Goal: Check status: Check status

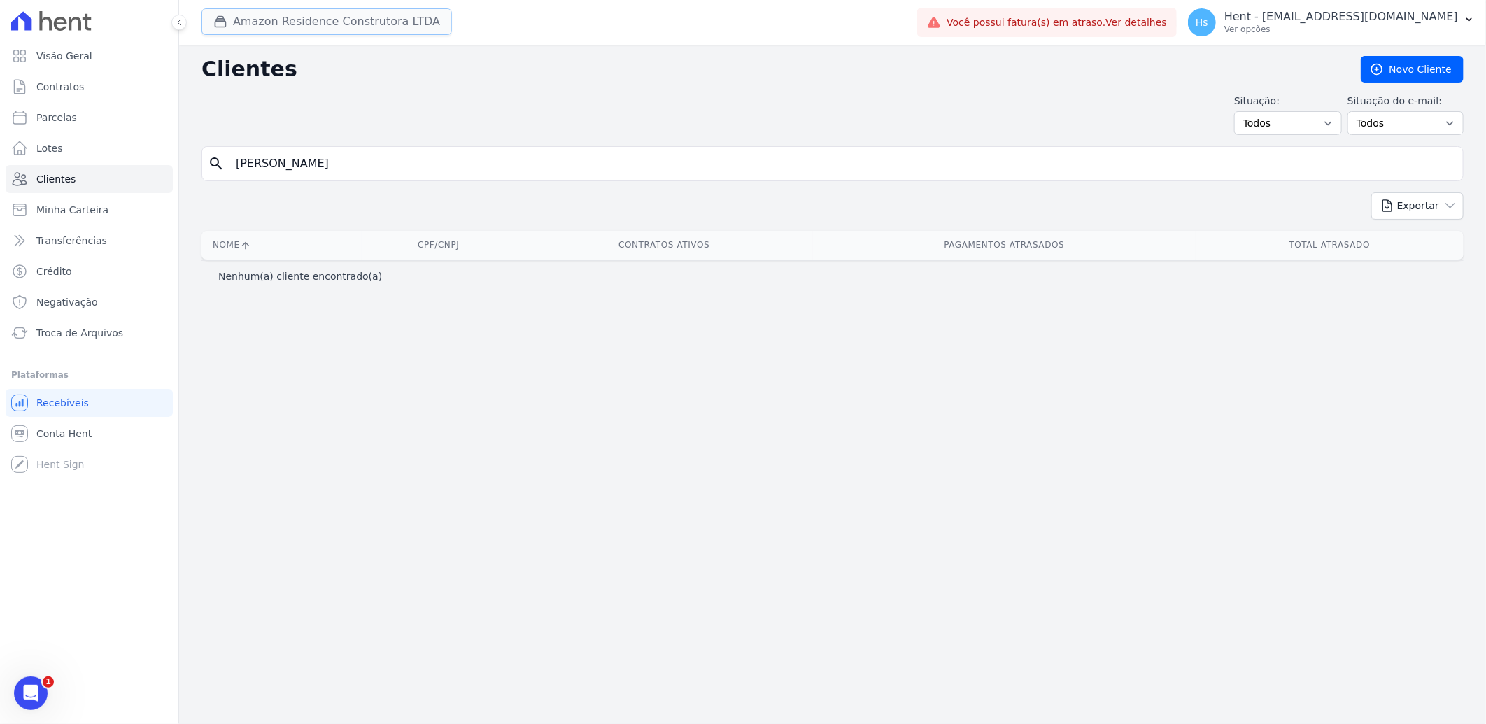
click at [395, 24] on button "Amazon Residence Construtora LTDA" at bounding box center [326, 21] width 250 height 27
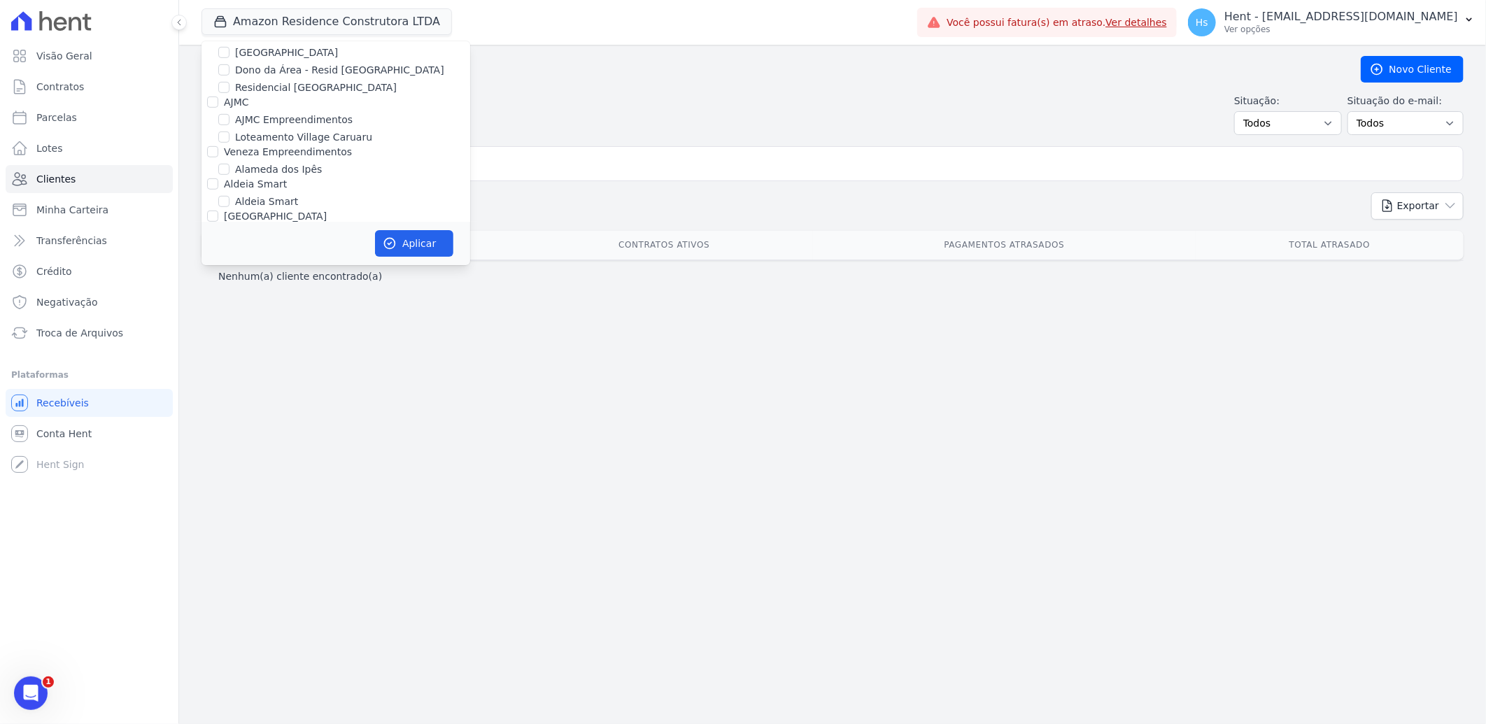
scroll to position [621, 0]
click at [266, 126] on label "Amazon Residence Construtora LTDA" at bounding box center [325, 133] width 181 height 15
click at [229, 127] on input "Amazon Residence Construtora LTDA" at bounding box center [223, 132] width 11 height 11
checkbox input "false"
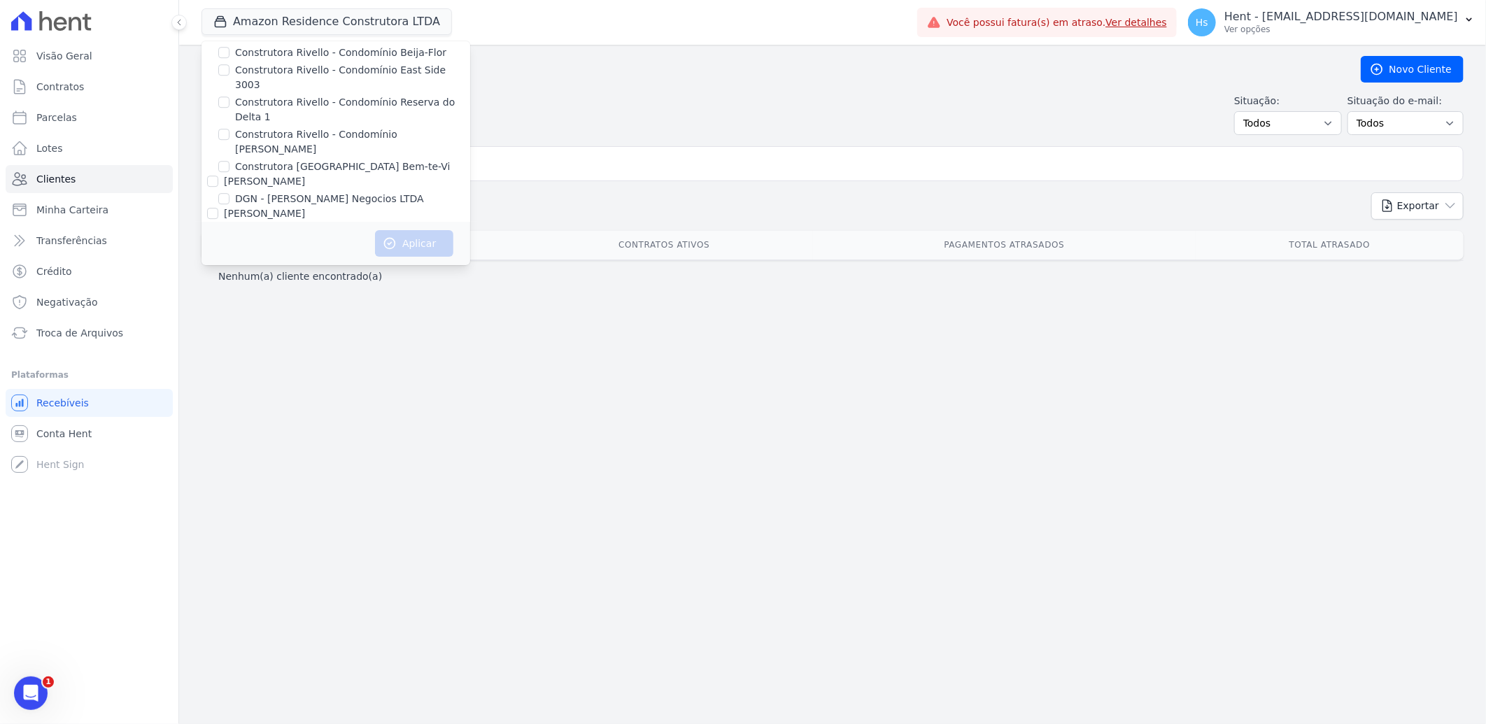
scroll to position [0, 0]
drag, startPoint x: 683, startPoint y: 120, endPoint x: 911, endPoint y: 13, distance: 252.8
click at [684, 120] on div "Situação: Todos Adimplentes Inadimplentes Situação do e-mail: Todos Confirmado …" at bounding box center [832, 114] width 1262 height 41
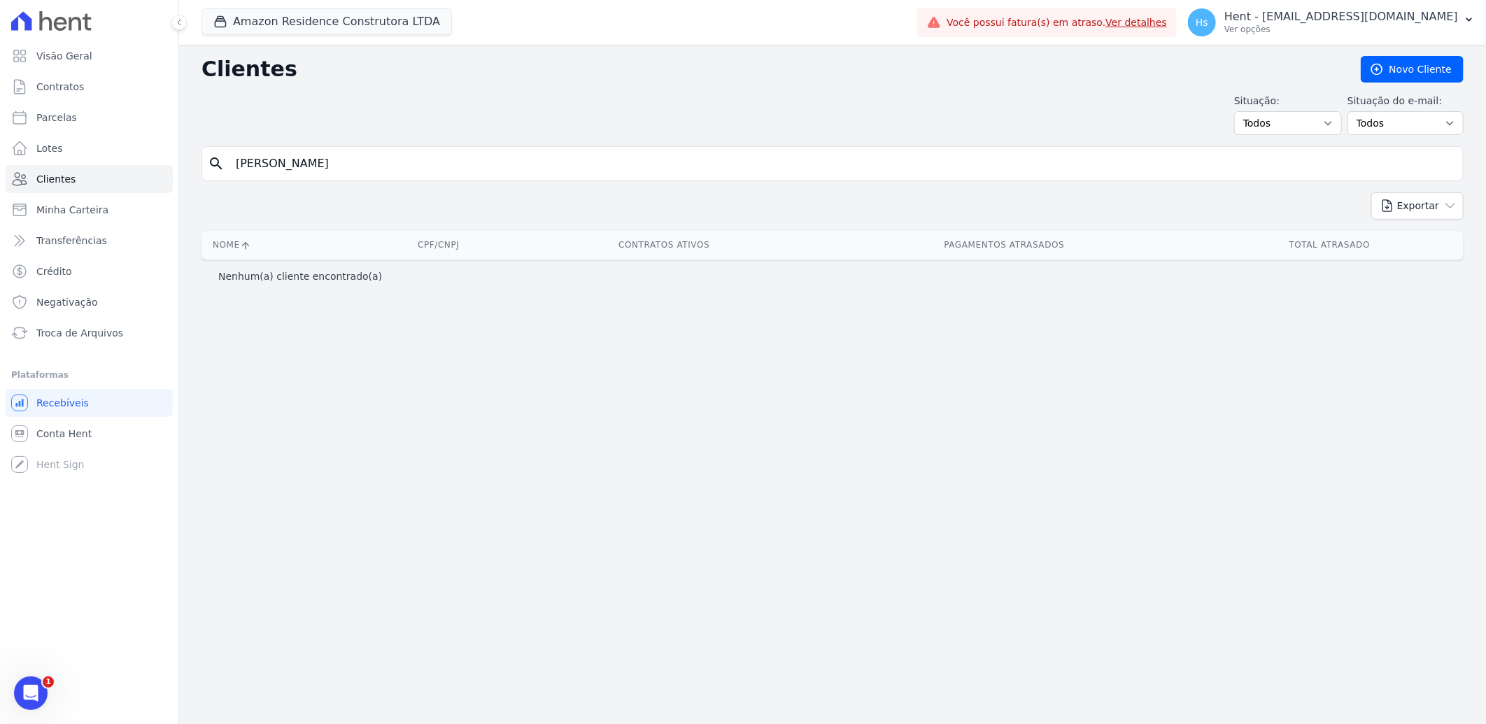
click at [289, 161] on input "[PERSON_NAME]" at bounding box center [842, 164] width 1230 height 28
drag, startPoint x: 382, startPoint y: 166, endPoint x: 134, endPoint y: 179, distance: 248.7
click at [134, 179] on div "Visão Geral Contratos [GEOGRAPHIC_DATA] Lotes Clientes Minha Carteira Transferê…" at bounding box center [743, 362] width 1486 height 724
type input "Eliene"
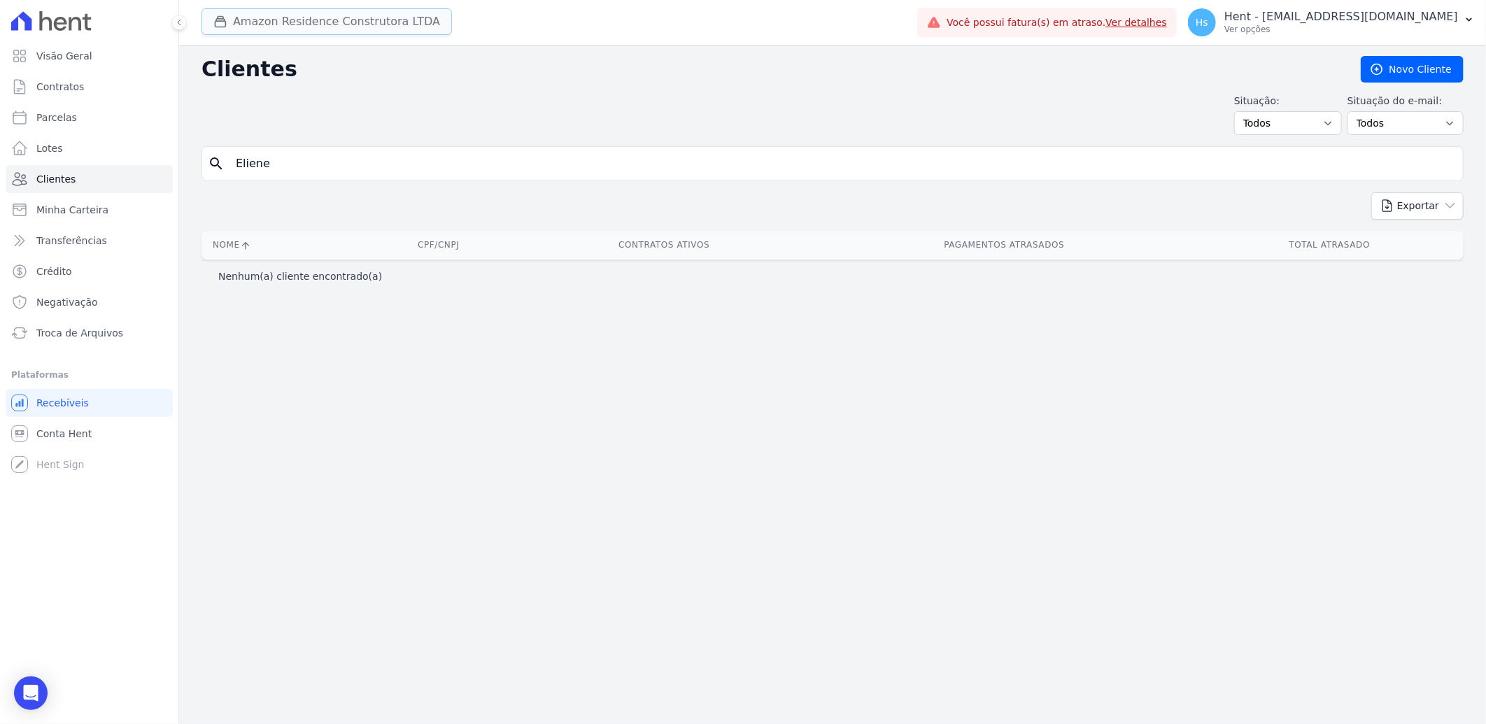
click at [352, 31] on button "Amazon Residence Construtora LTDA" at bounding box center [326, 21] width 250 height 27
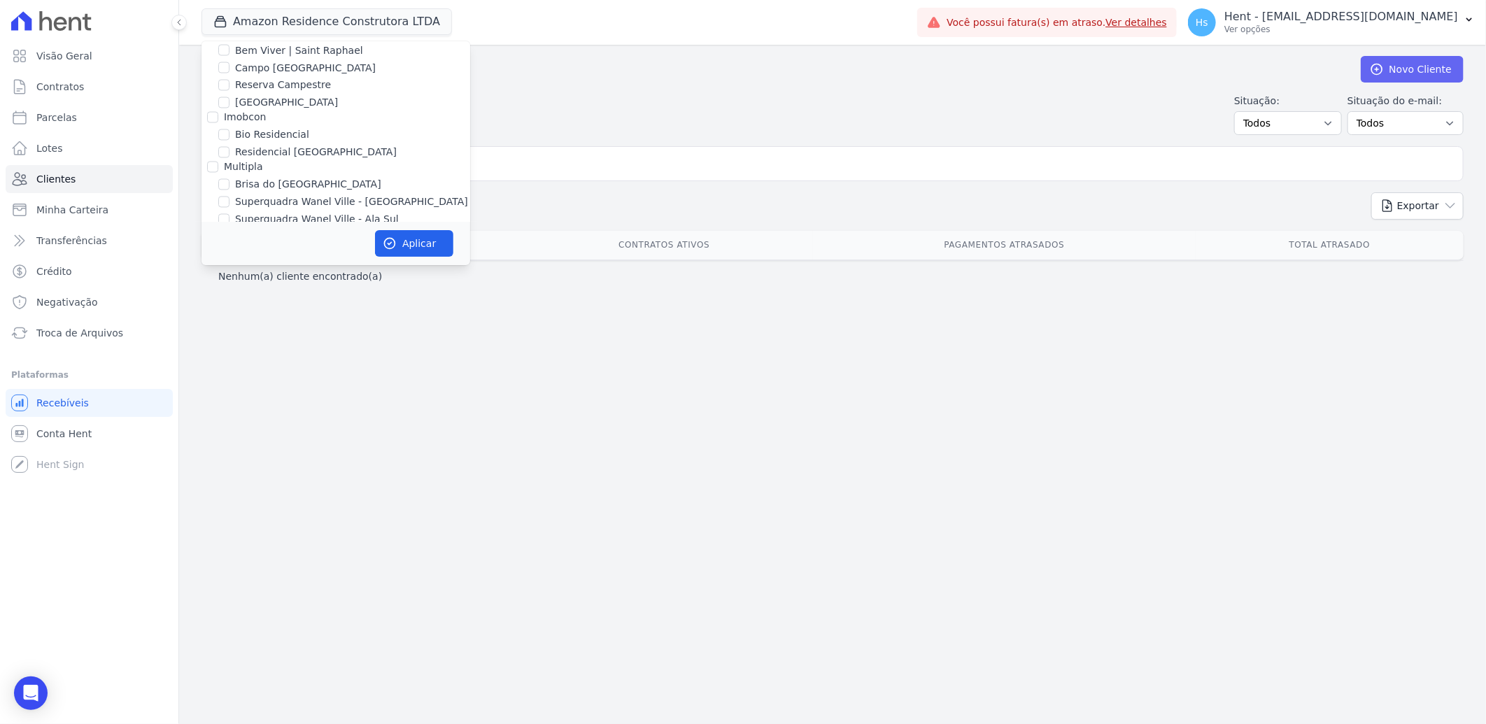
scroll to position [5753, 0]
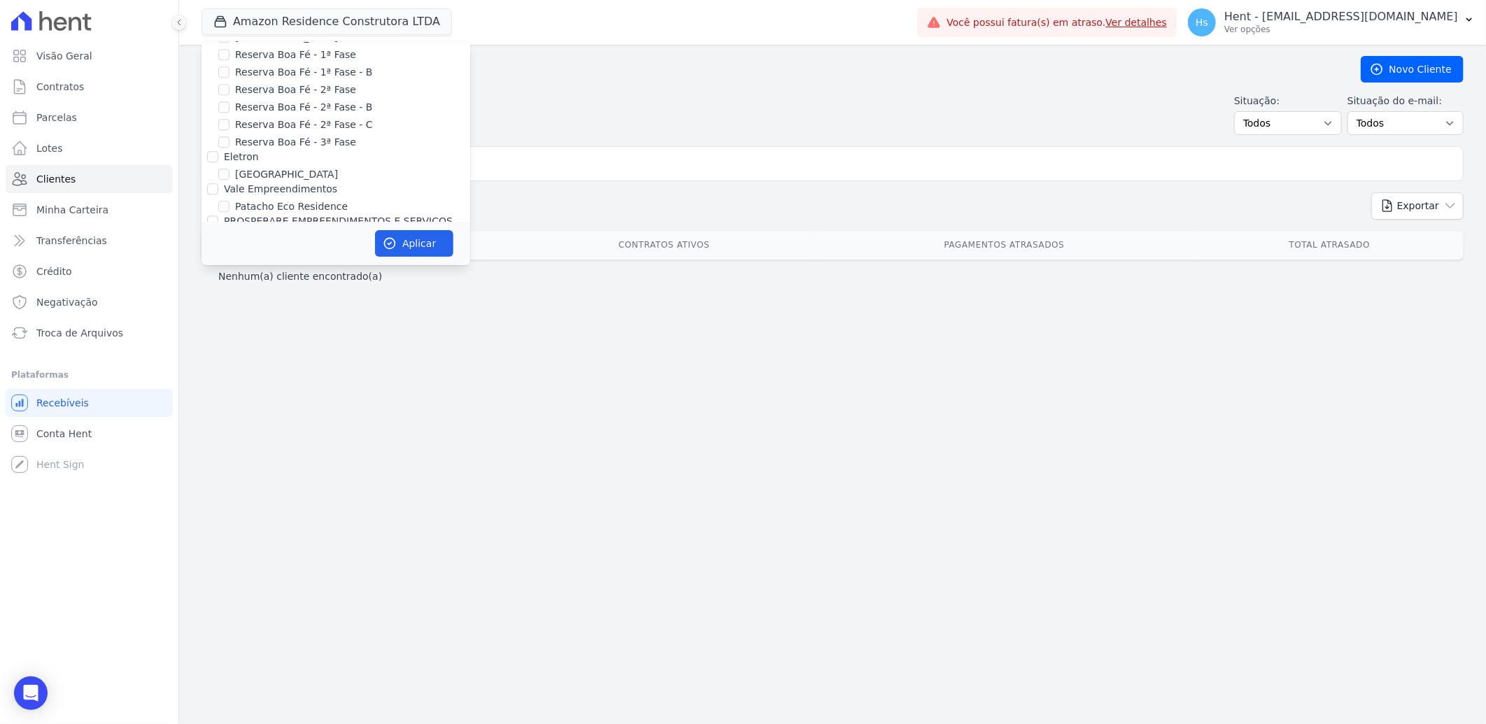
click at [301, 261] on div "Laje Engenharia" at bounding box center [335, 268] width 269 height 15
click at [311, 261] on div "Laje Engenharia" at bounding box center [335, 268] width 269 height 15
click at [311, 246] on label "Pau-Ferro Ecoresidence" at bounding box center [292, 253] width 114 height 15
click at [229, 248] on input "Pau-Ferro Ecoresidence" at bounding box center [223, 253] width 11 height 11
checkbox input "true"
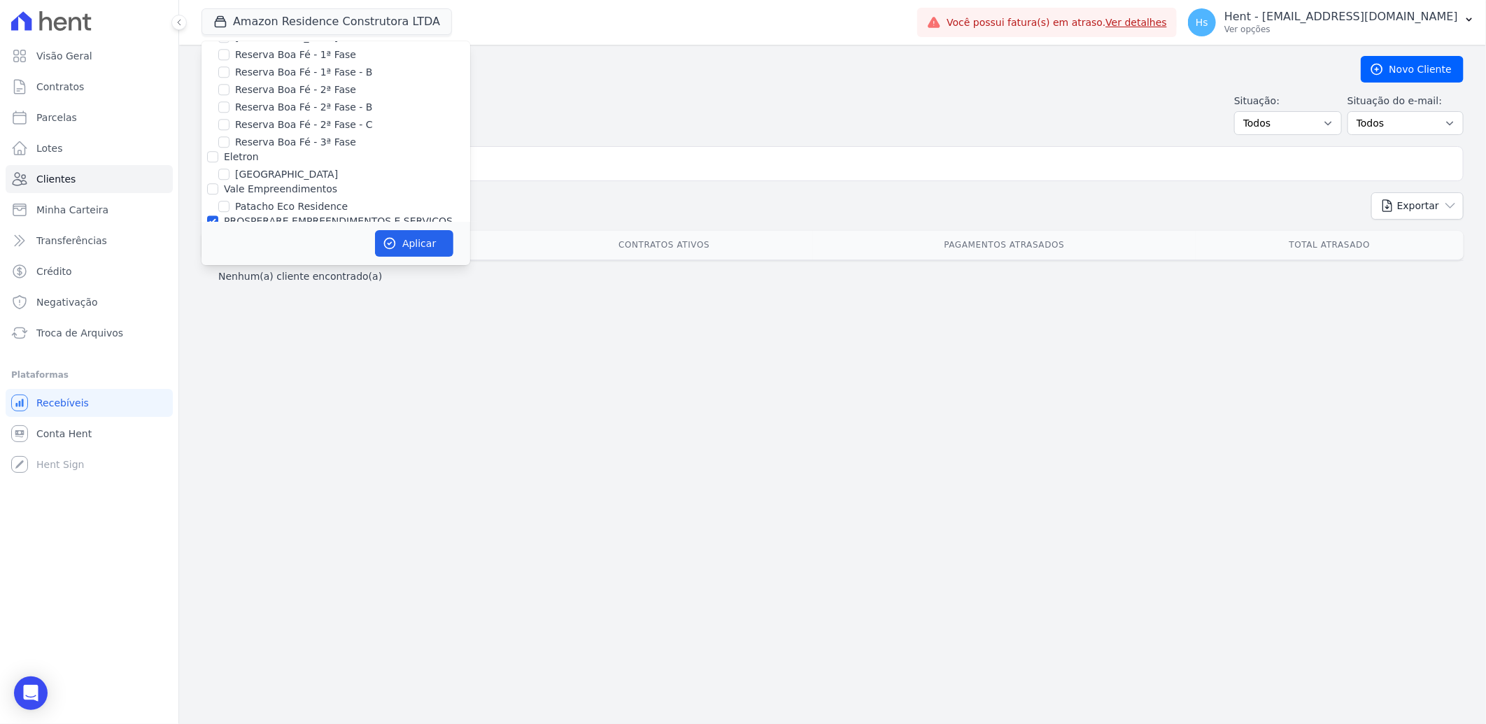
checkbox input "true"
click at [418, 252] on button "Aplicar" at bounding box center [414, 243] width 78 height 27
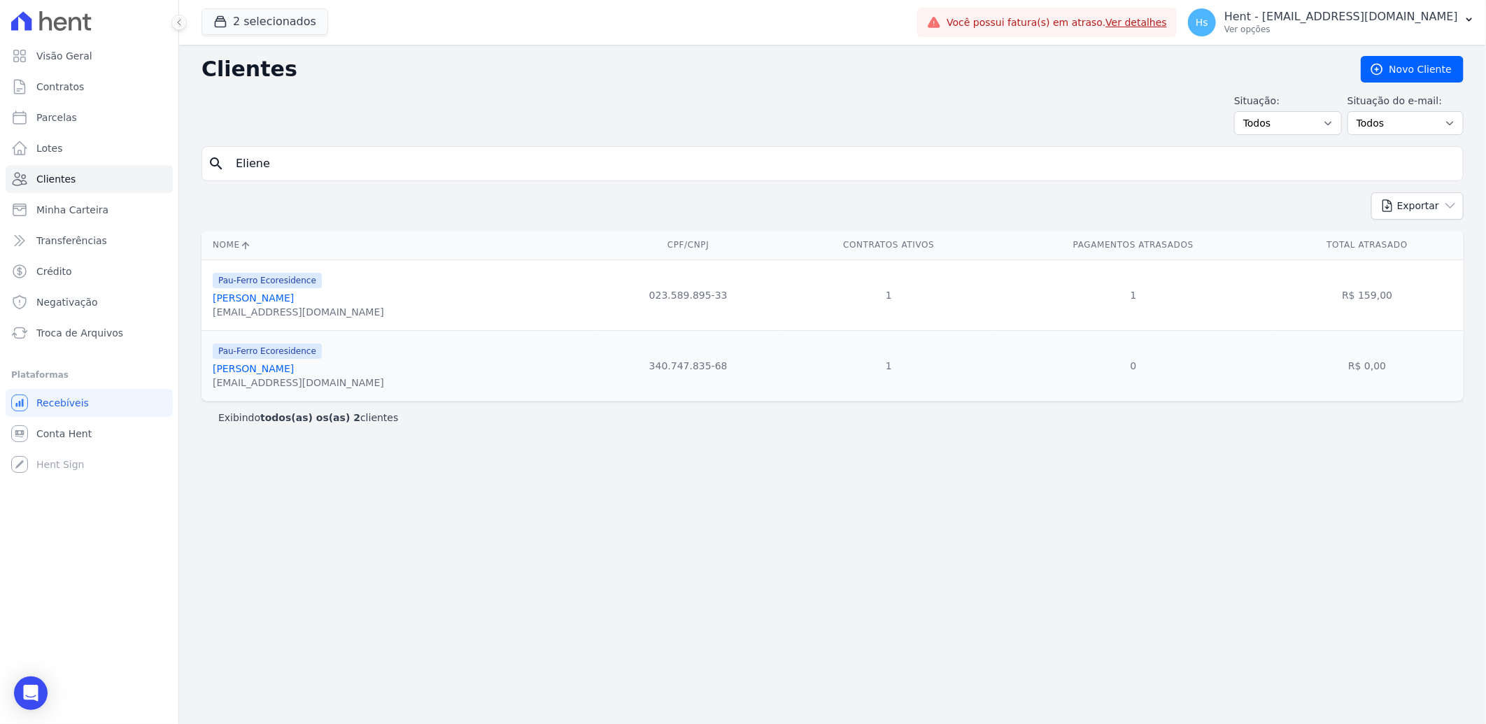
click at [245, 304] on link "[PERSON_NAME]" at bounding box center [253, 297] width 81 height 11
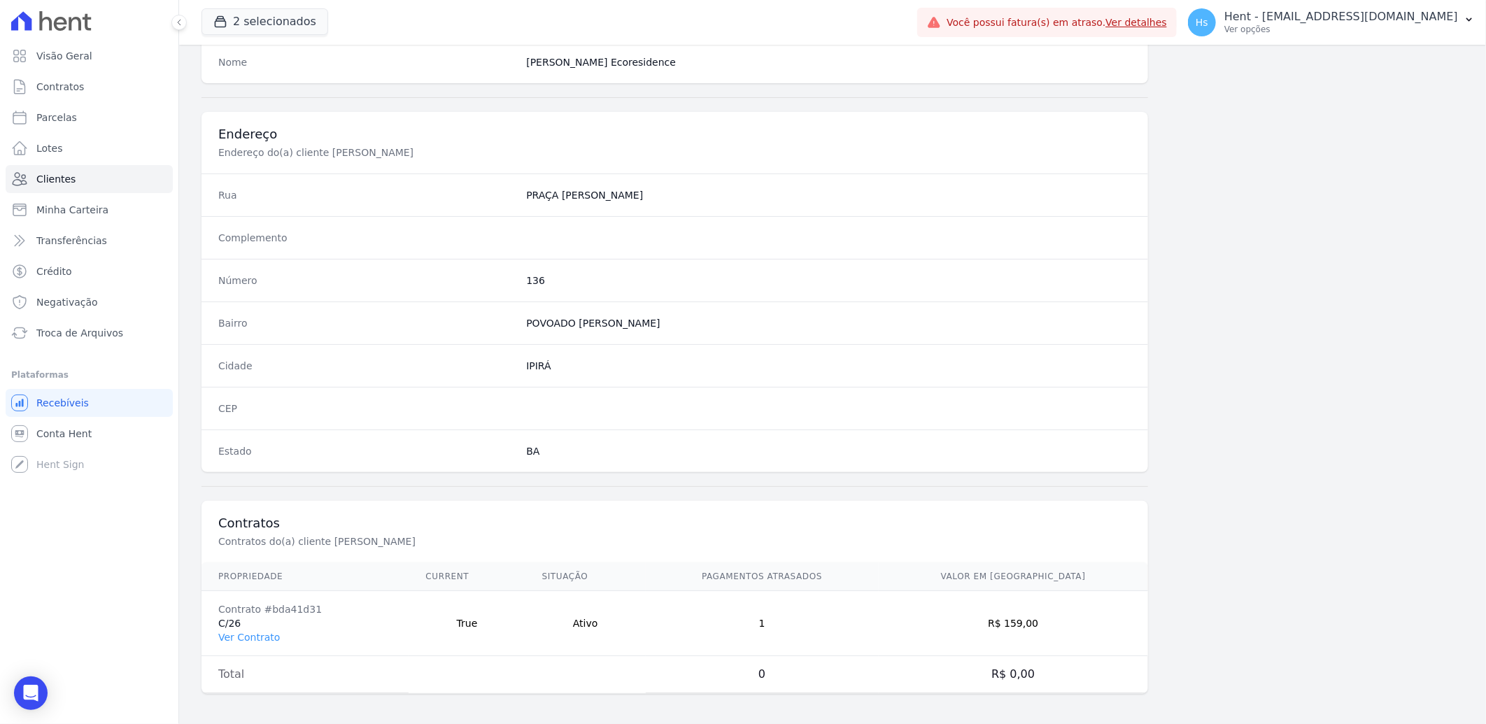
scroll to position [586, 0]
click at [253, 630] on link "Ver Contrato" at bounding box center [249, 633] width 62 height 11
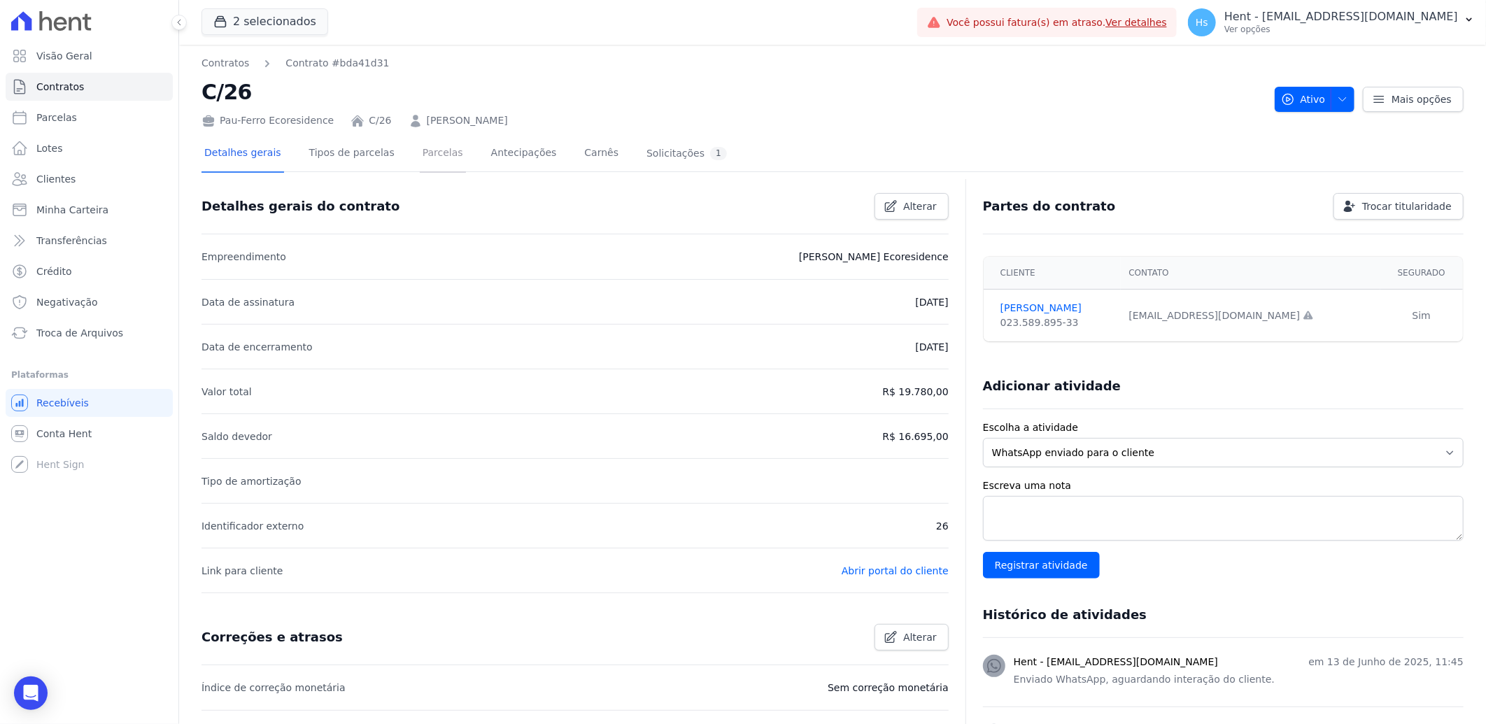
click at [421, 162] on link "Parcelas" at bounding box center [443, 154] width 46 height 37
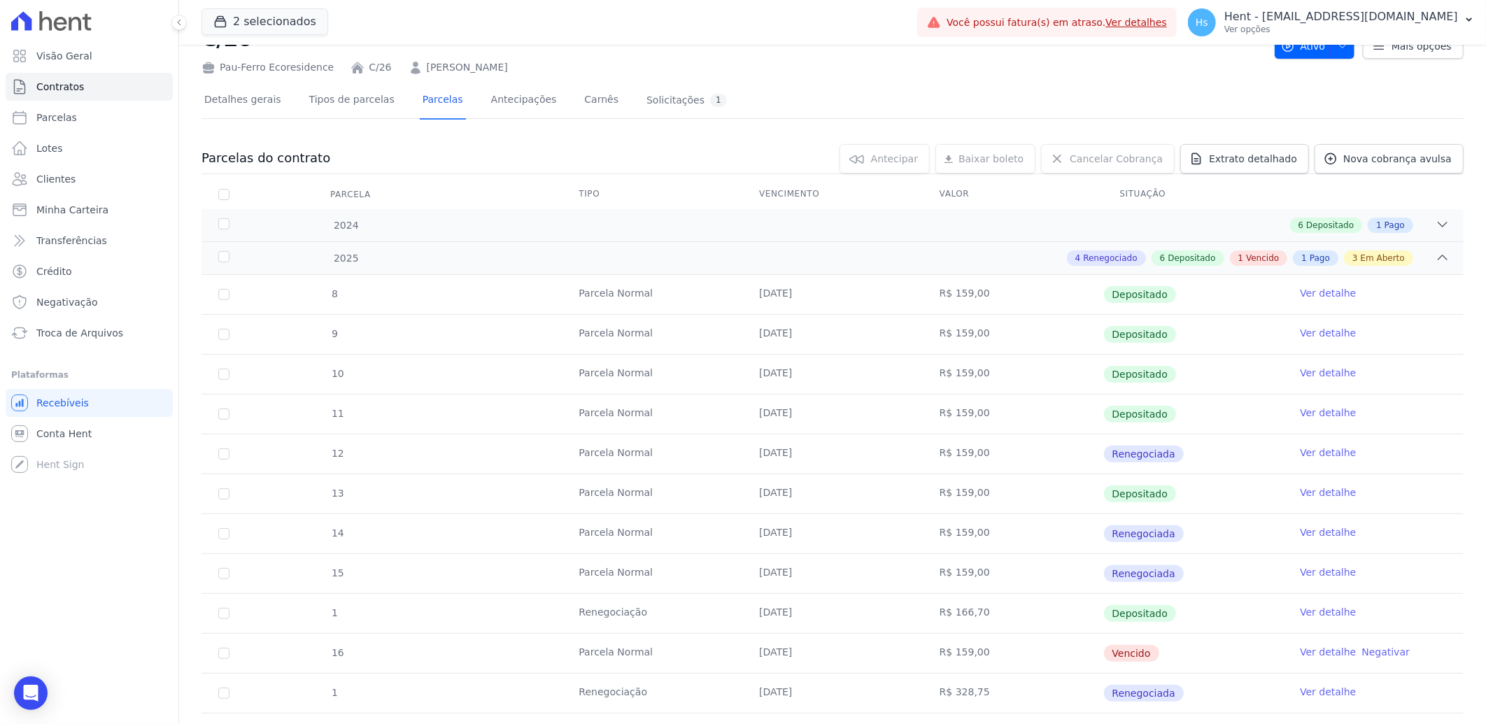
scroll to position [155, 0]
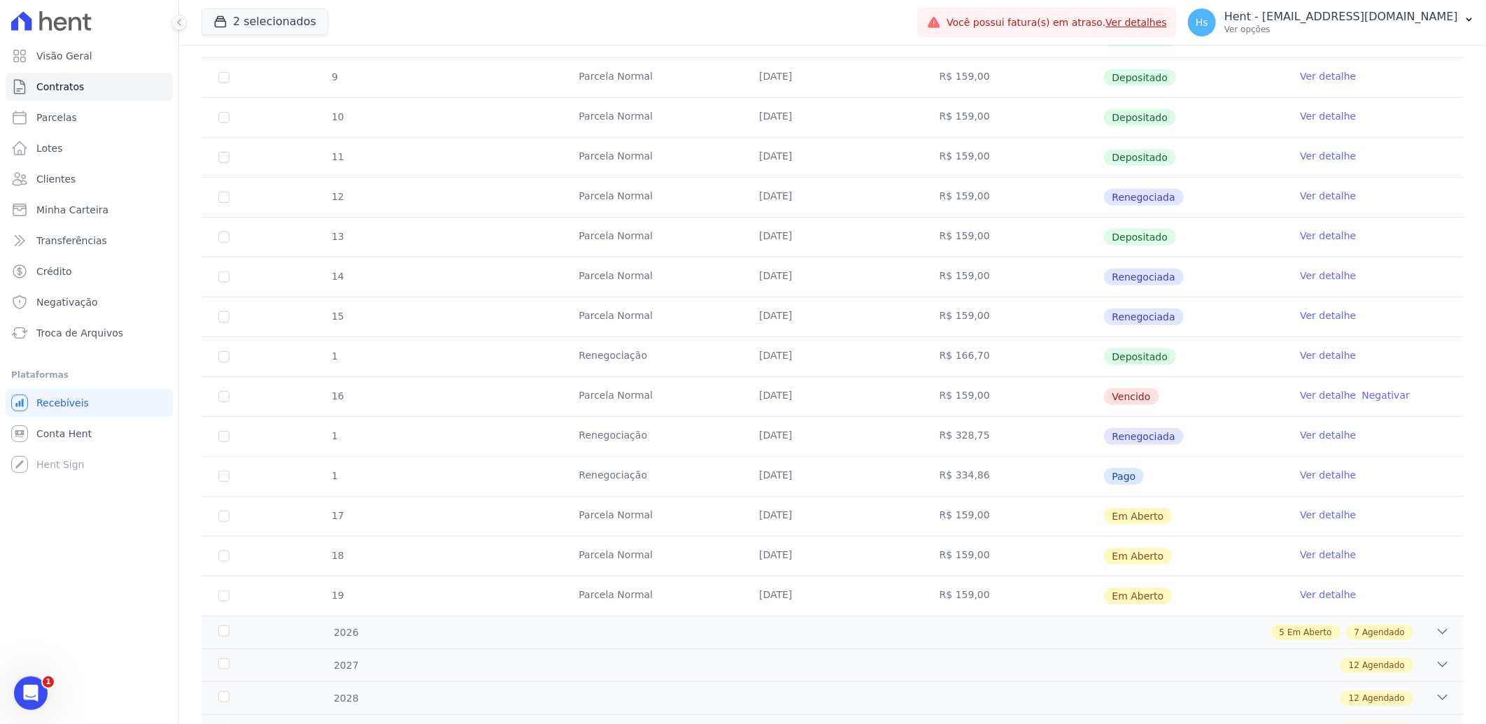
scroll to position [311, 0]
